Goal: Book appointment/travel/reservation

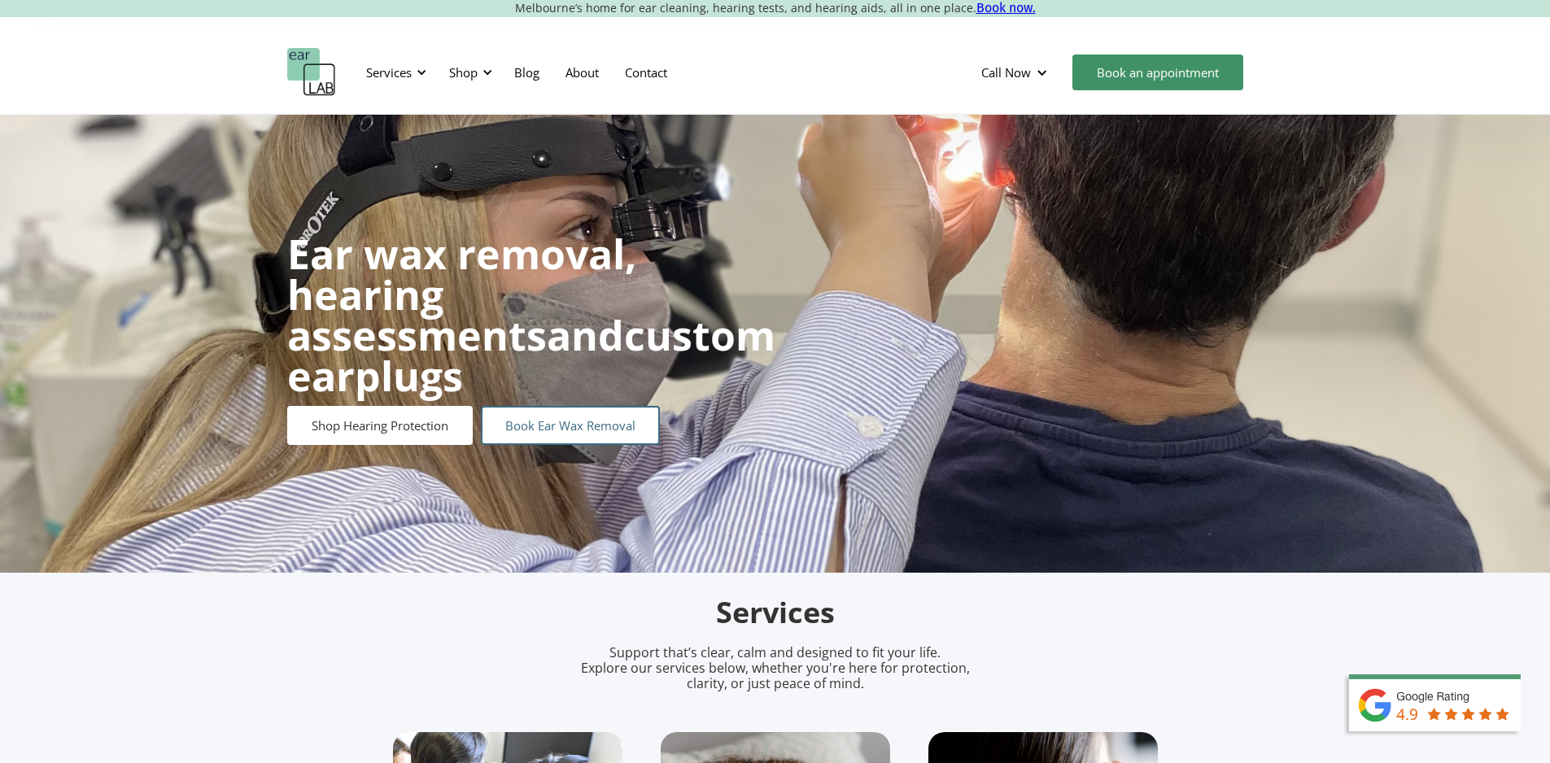
click at [595, 409] on link "Book Ear Wax Removal" at bounding box center [570, 425] width 179 height 39
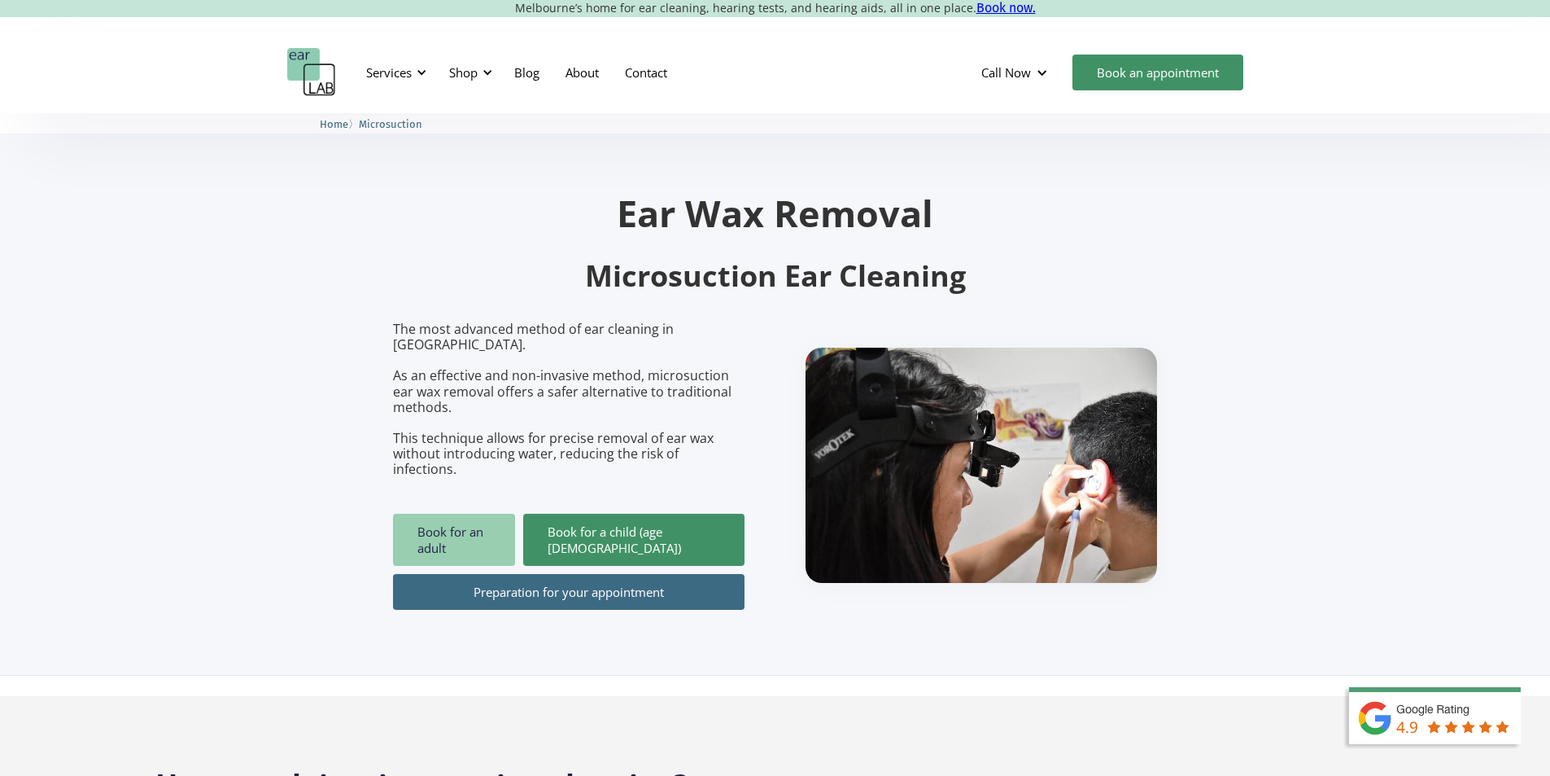
click at [451, 514] on link "Book for an adult" at bounding box center [454, 540] width 122 height 52
click at [538, 574] on link "Preparation for your appointment" at bounding box center [569, 592] width 352 height 36
click at [492, 514] on link "Book for an adult" at bounding box center [454, 540] width 122 height 52
